Goal: Task Accomplishment & Management: Manage account settings

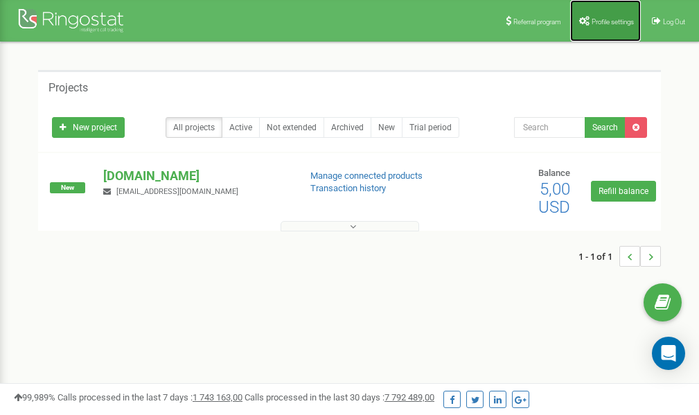
click at [618, 24] on span "Profile settings" at bounding box center [612, 22] width 42 height 8
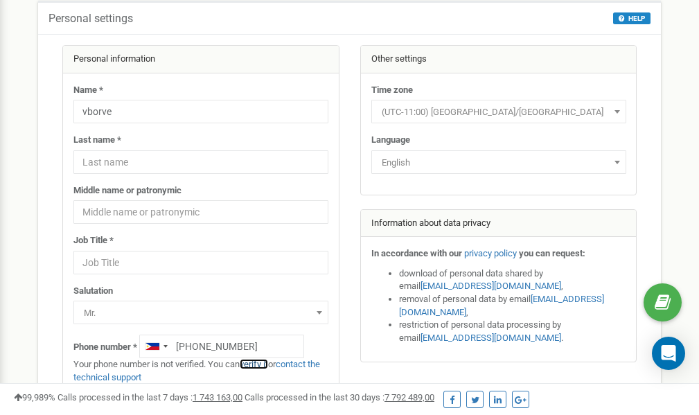
click at [260, 366] on link "verify it" at bounding box center [254, 364] width 28 height 10
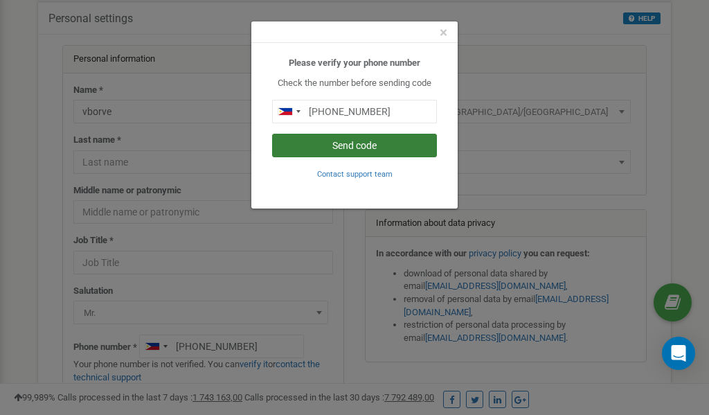
click at [394, 148] on button "Send code" at bounding box center [354, 146] width 165 height 24
